Goal: Information Seeking & Learning: Learn about a topic

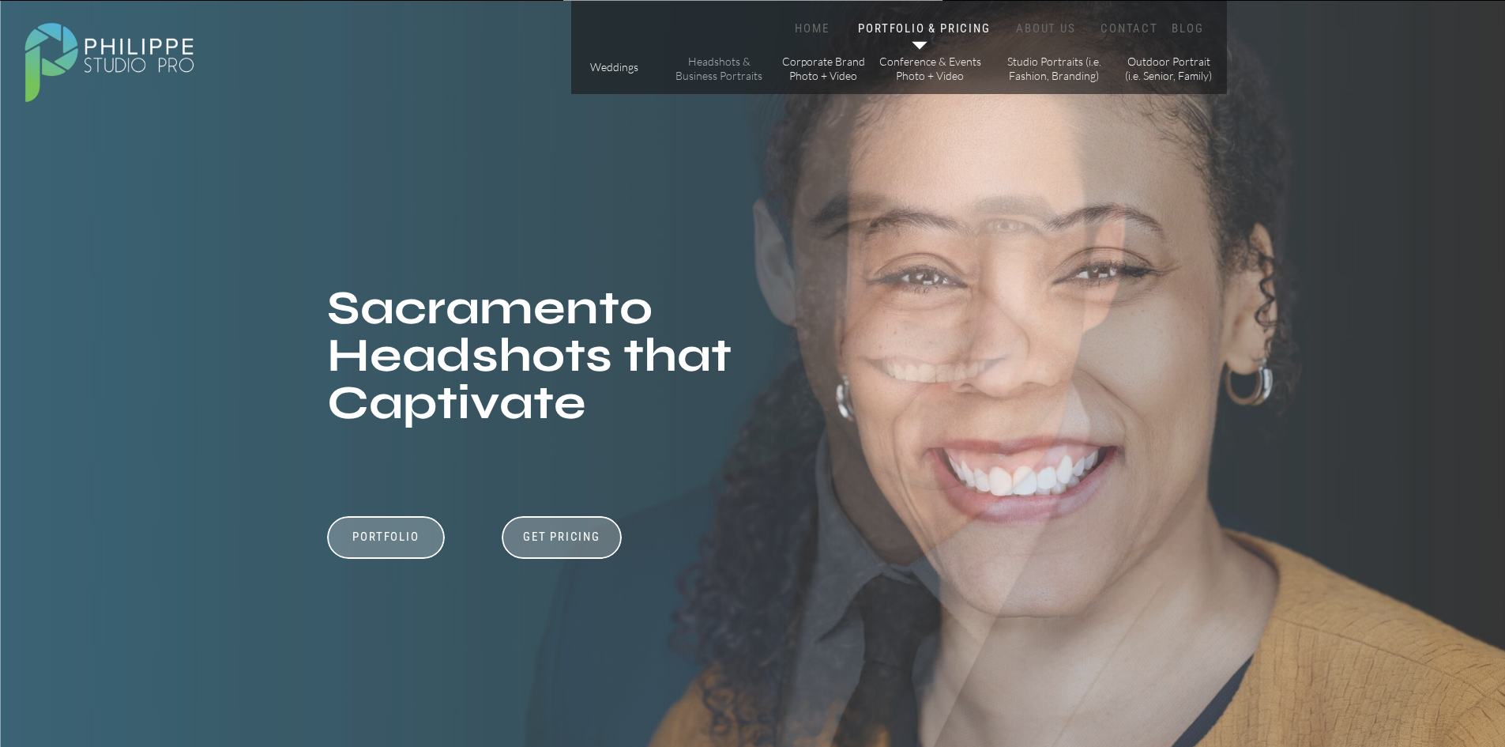
click at [720, 69] on p "Headshots & Business Portraits" at bounding box center [719, 69] width 89 height 28
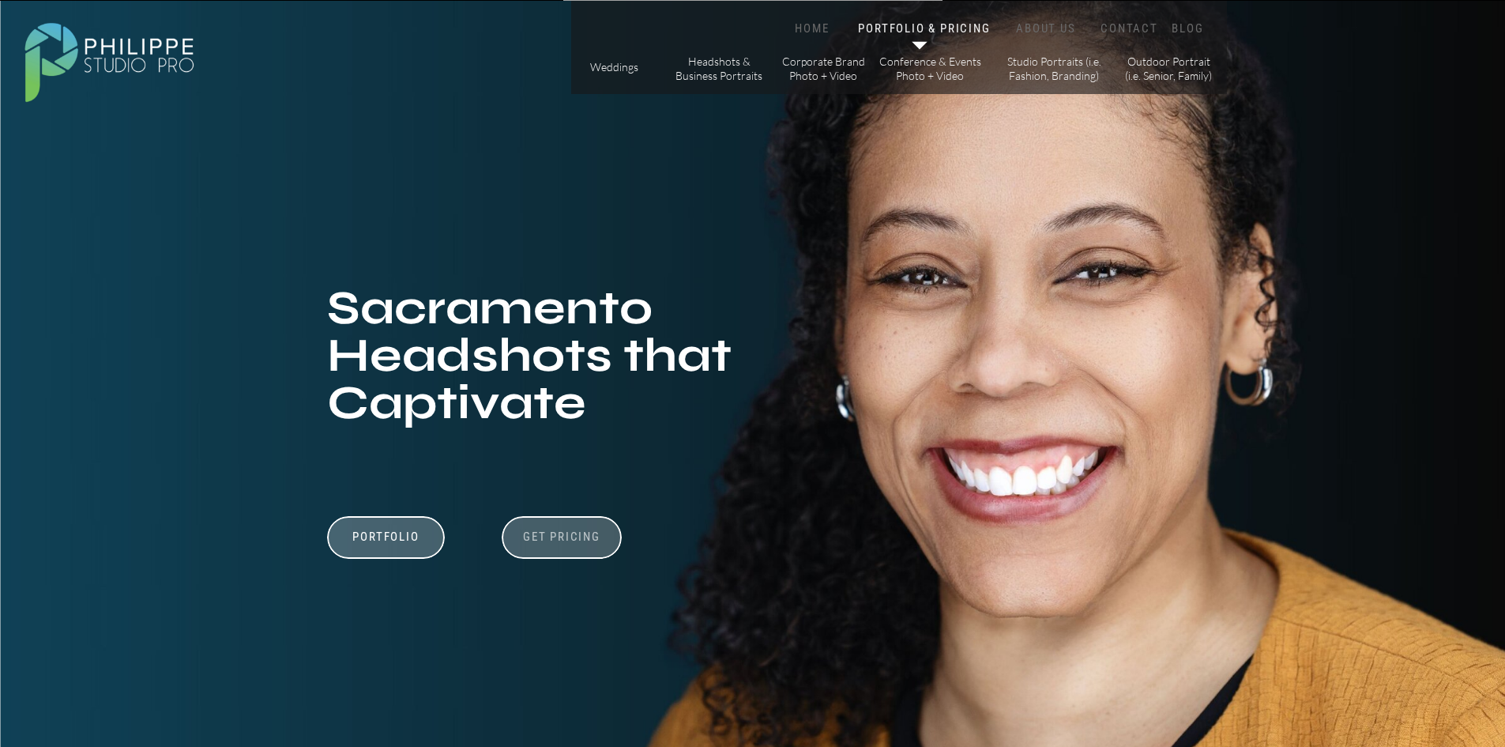
click at [550, 540] on h3 "Get Pricing" at bounding box center [562, 538] width 88 height 19
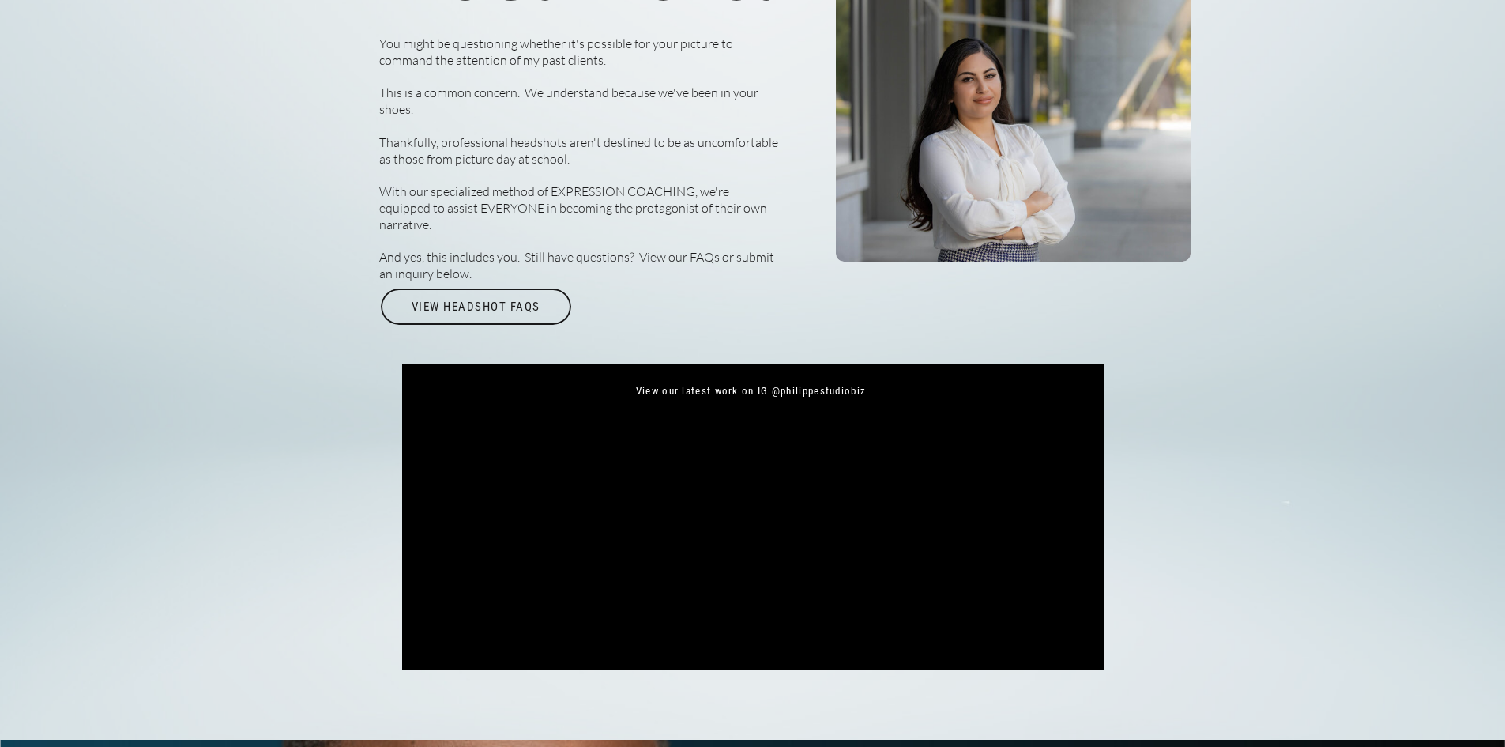
scroll to position [5617, 0]
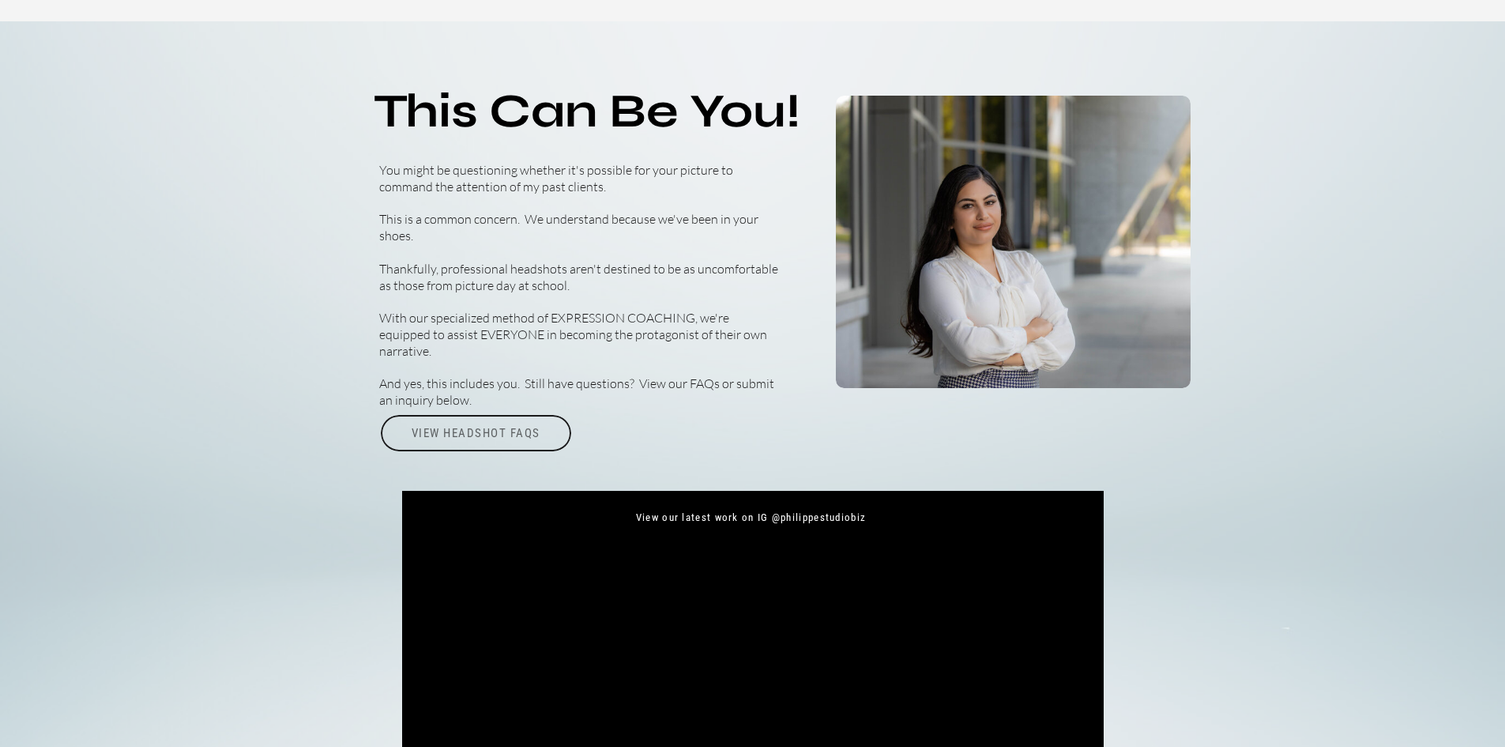
click at [516, 433] on div "View Headshot FAQs" at bounding box center [476, 433] width 194 height 36
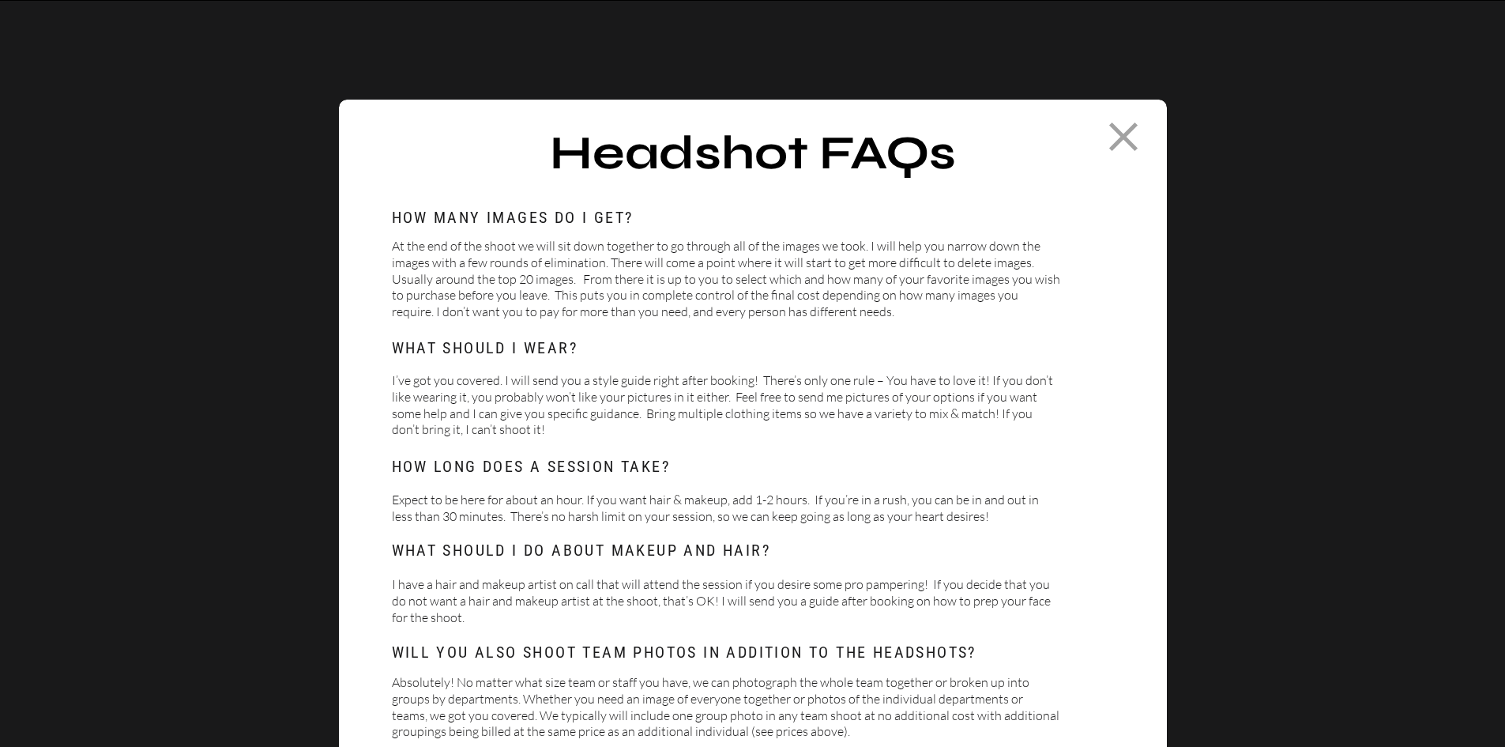
click at [1123, 123] on icon at bounding box center [1123, 136] width 49 height 49
click at [1117, 127] on icon at bounding box center [1123, 136] width 28 height 28
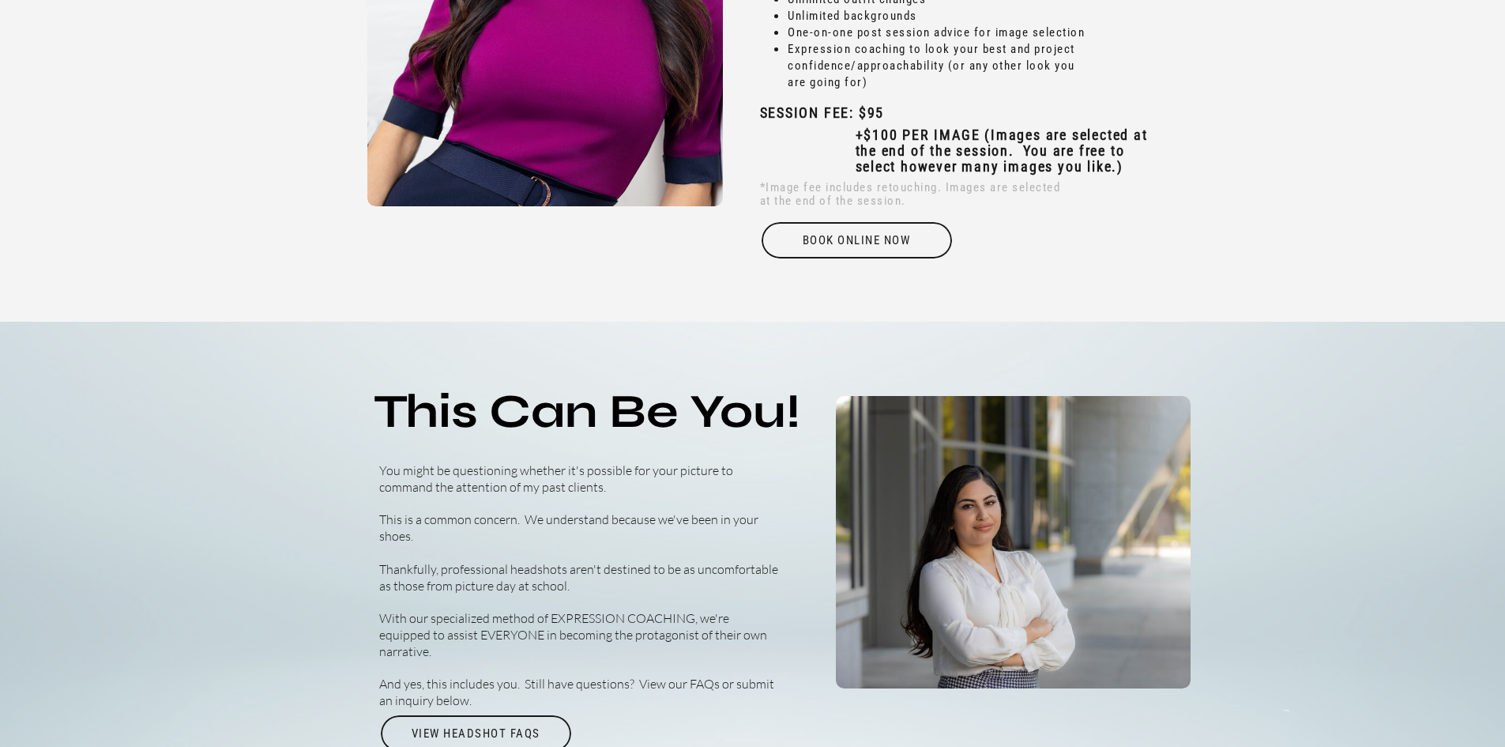
scroll to position [5161, 0]
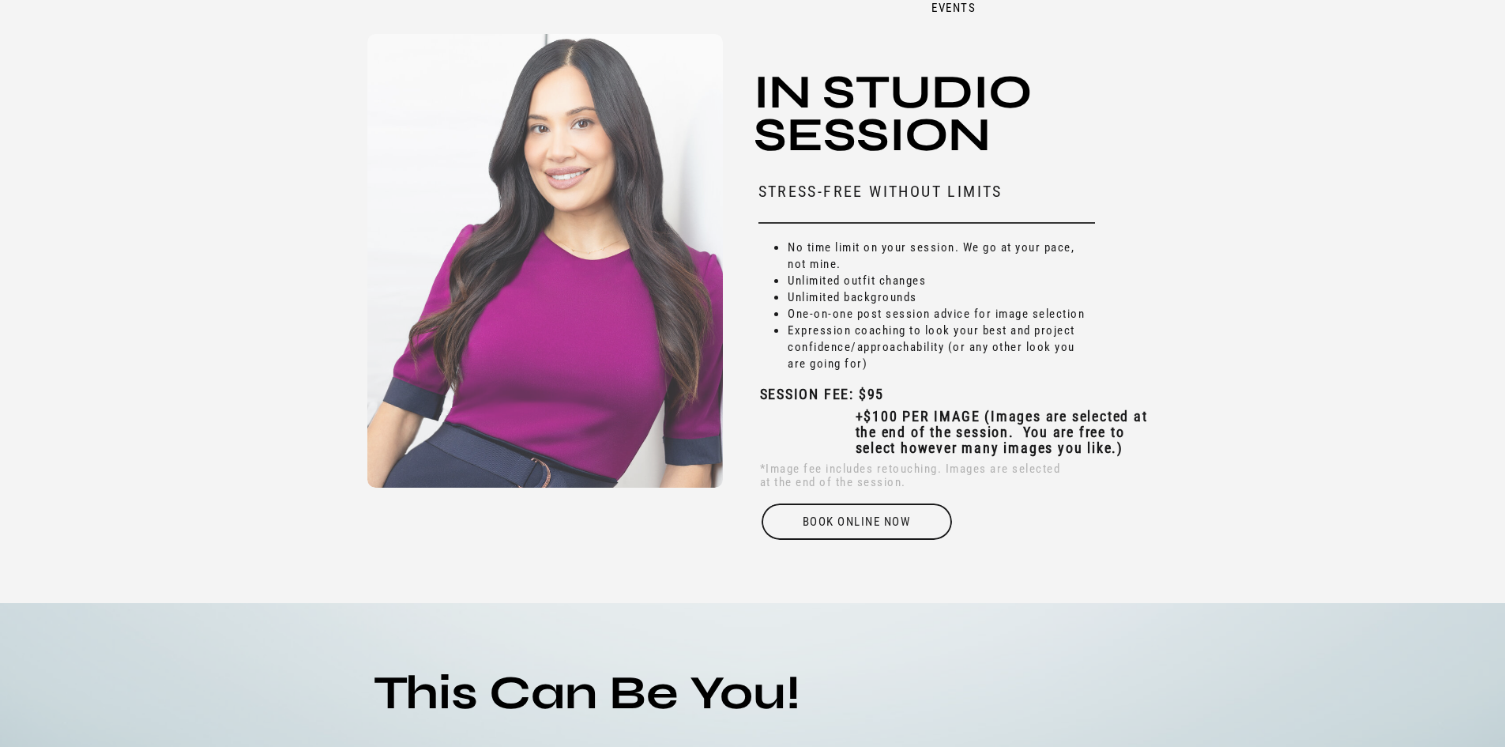
scroll to position [5082, 0]
